Goal: Check status: Check status

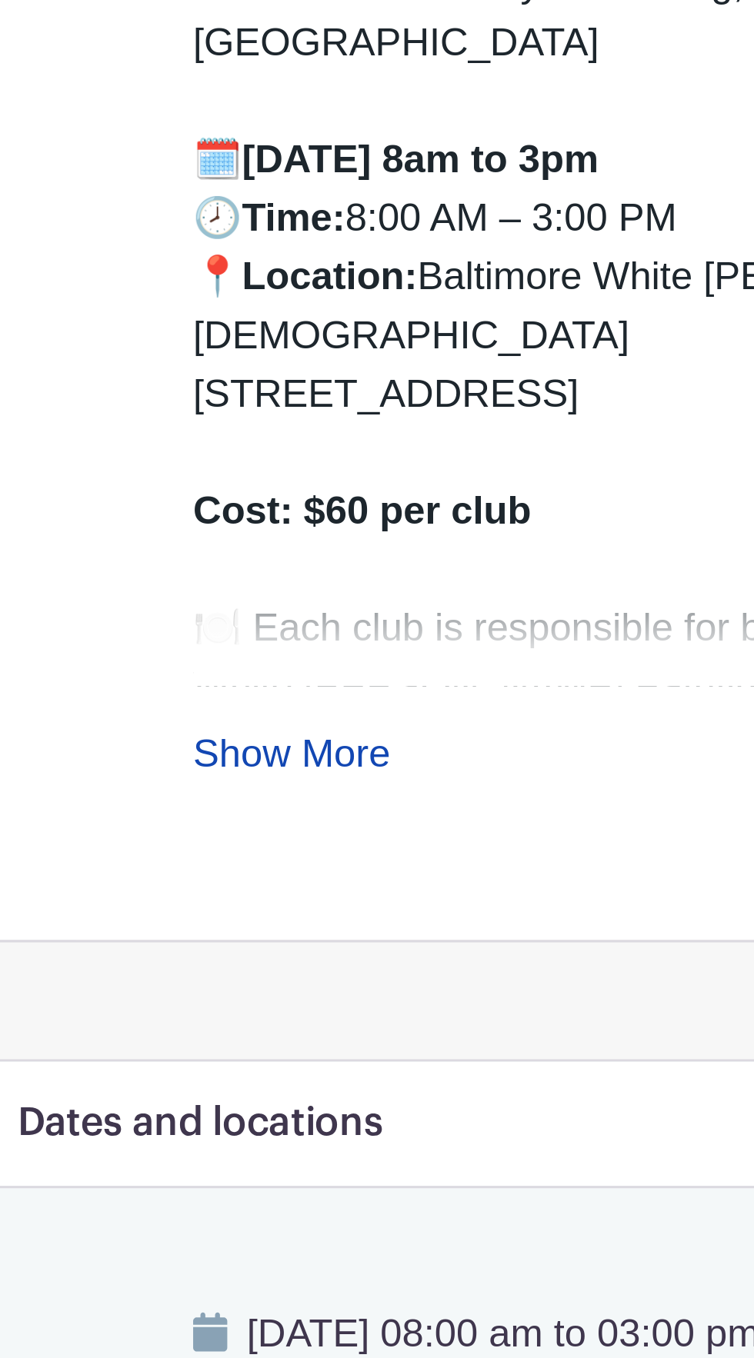
scroll to position [498, 0]
